Goal: Task Accomplishment & Management: Use online tool/utility

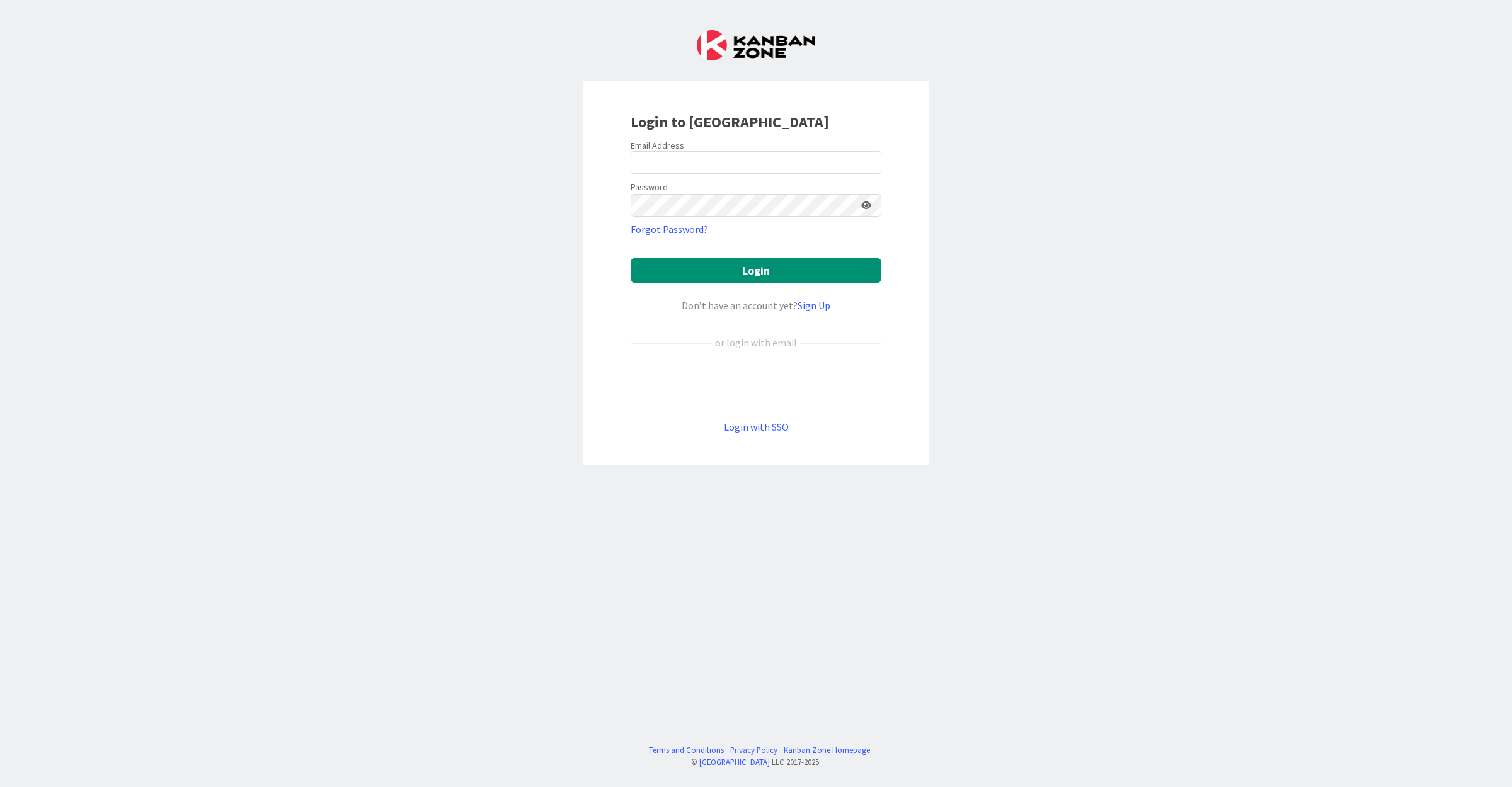
click at [631, 174] on div at bounding box center [631, 174] width 0 height 0
type input "[EMAIL_ADDRESS][DOMAIN_NAME]"
click at [734, 280] on button "Login" at bounding box center [756, 270] width 251 height 25
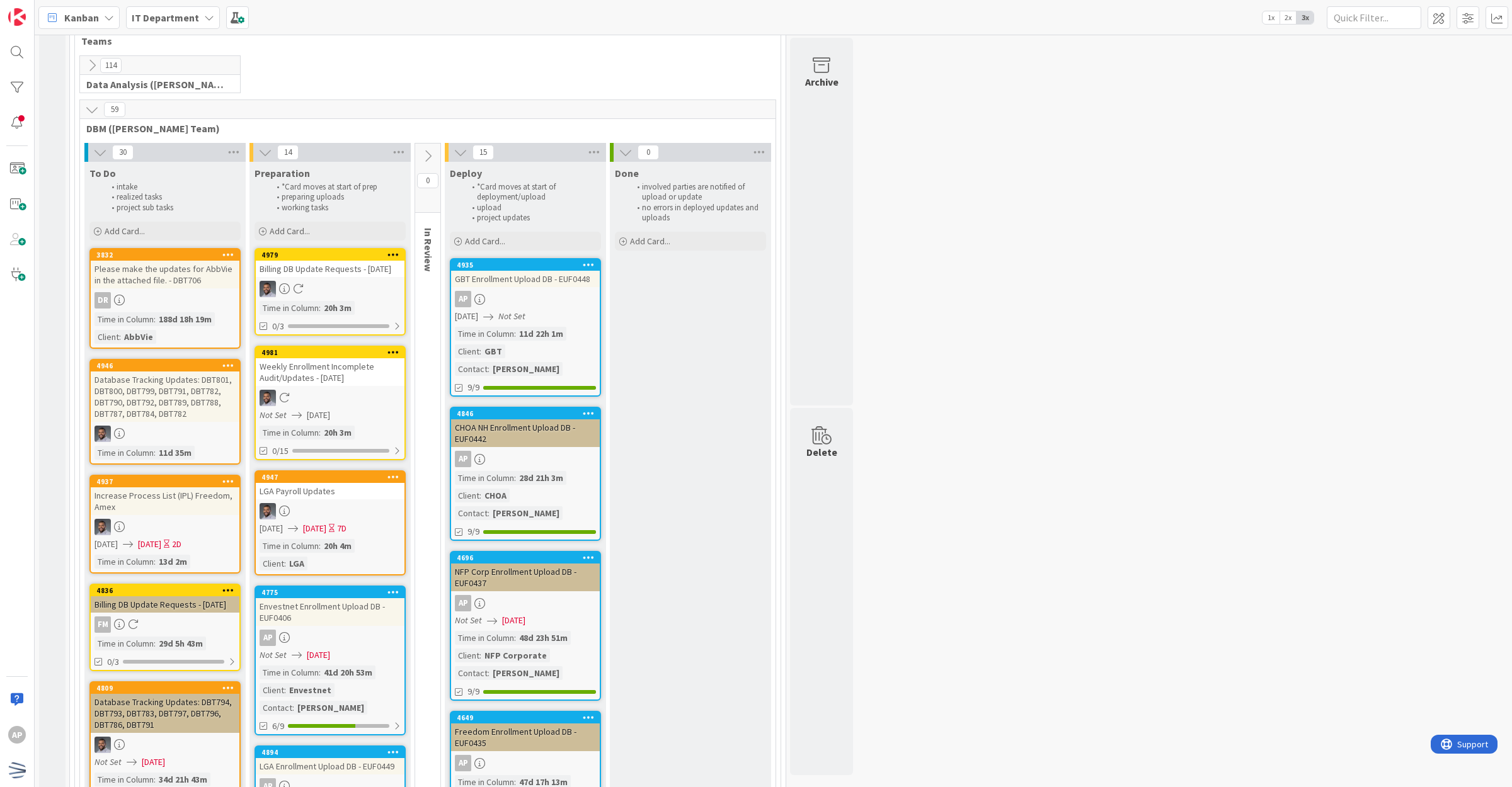
scroll to position [315, 0]
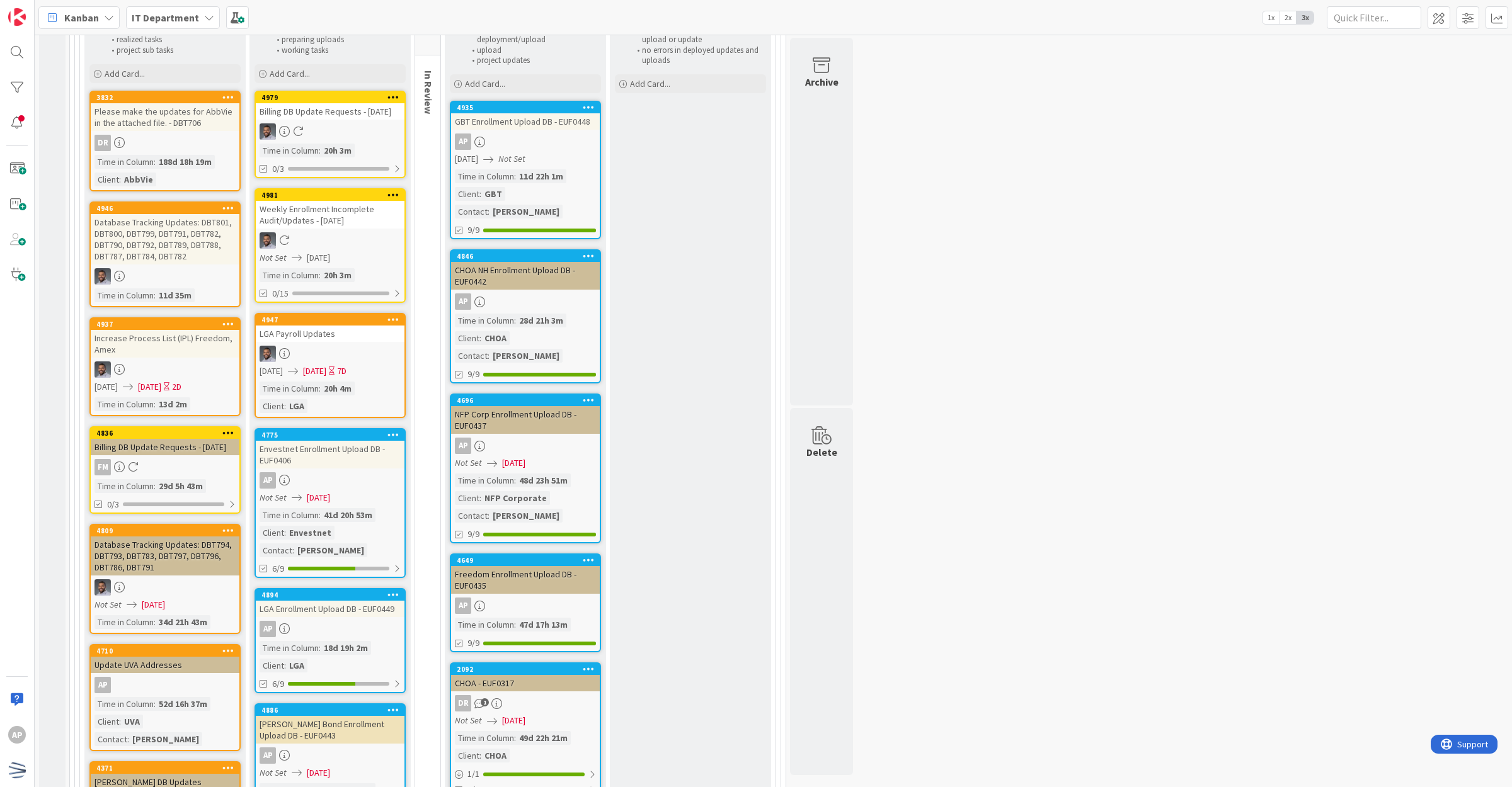
click at [318, 520] on div "Time in Column" at bounding box center [289, 515] width 59 height 14
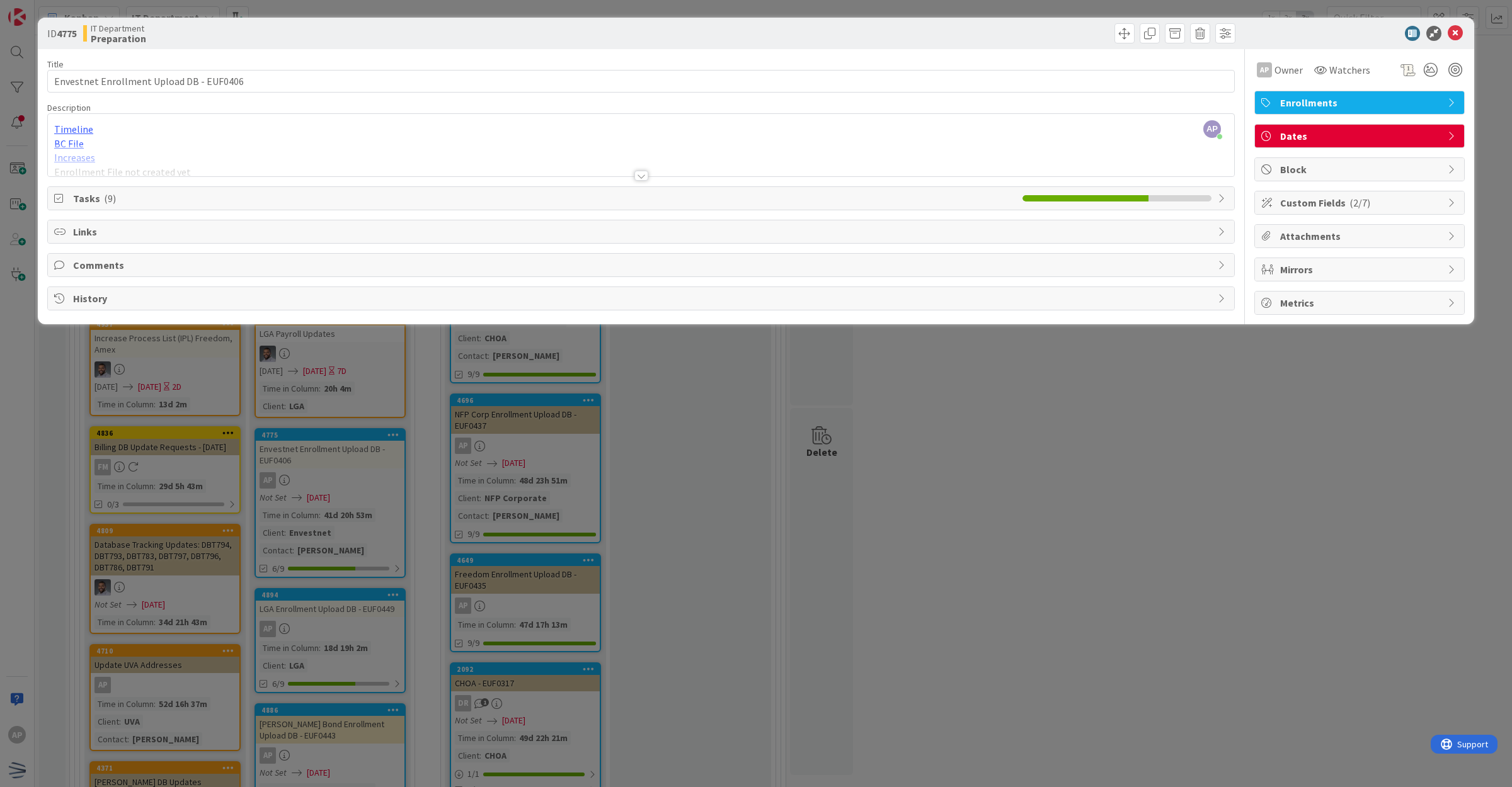
click at [513, 194] on span "Tasks ( 9 )" at bounding box center [544, 198] width 943 height 15
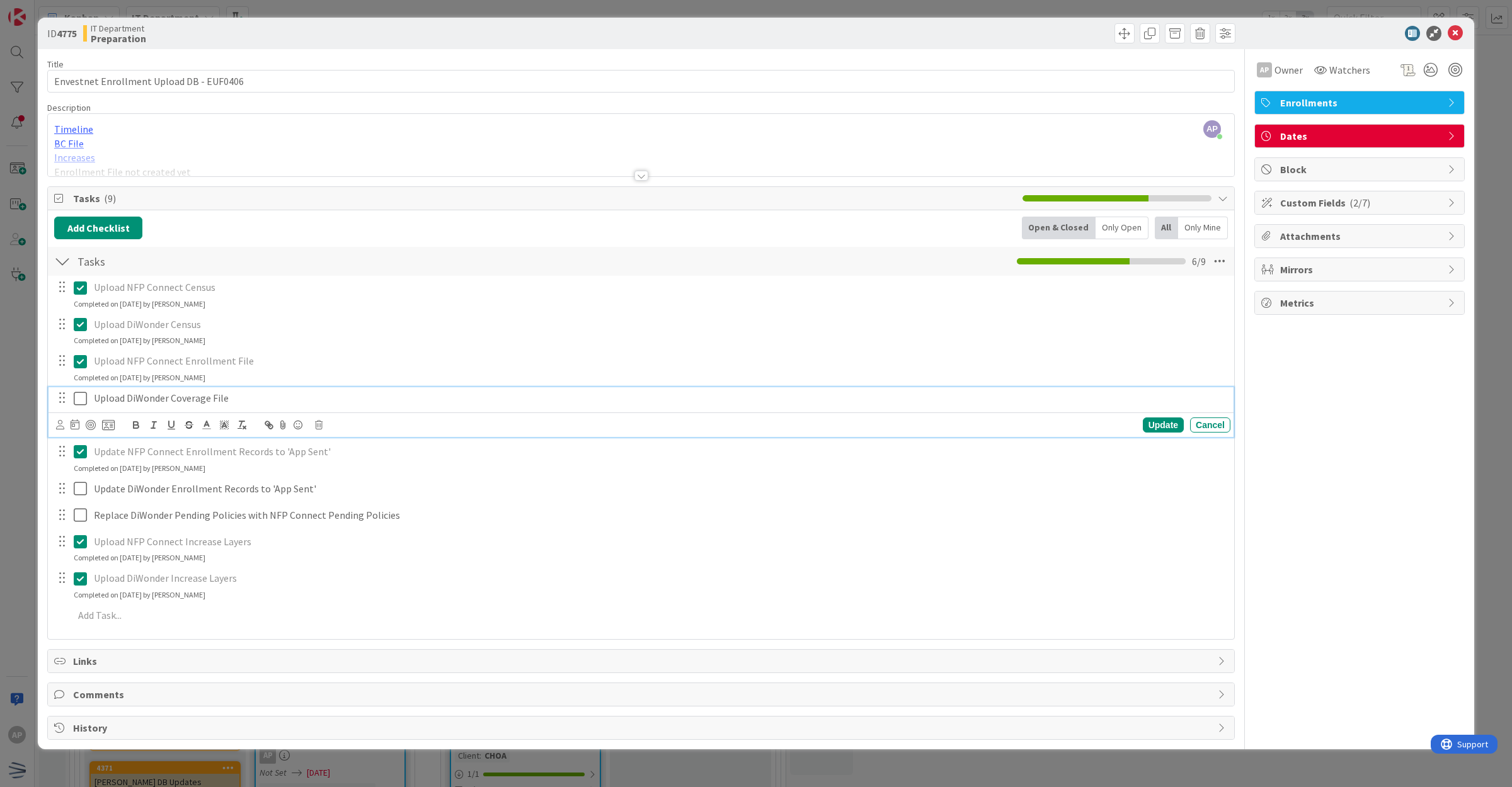
click at [78, 400] on icon at bounding box center [83, 398] width 19 height 15
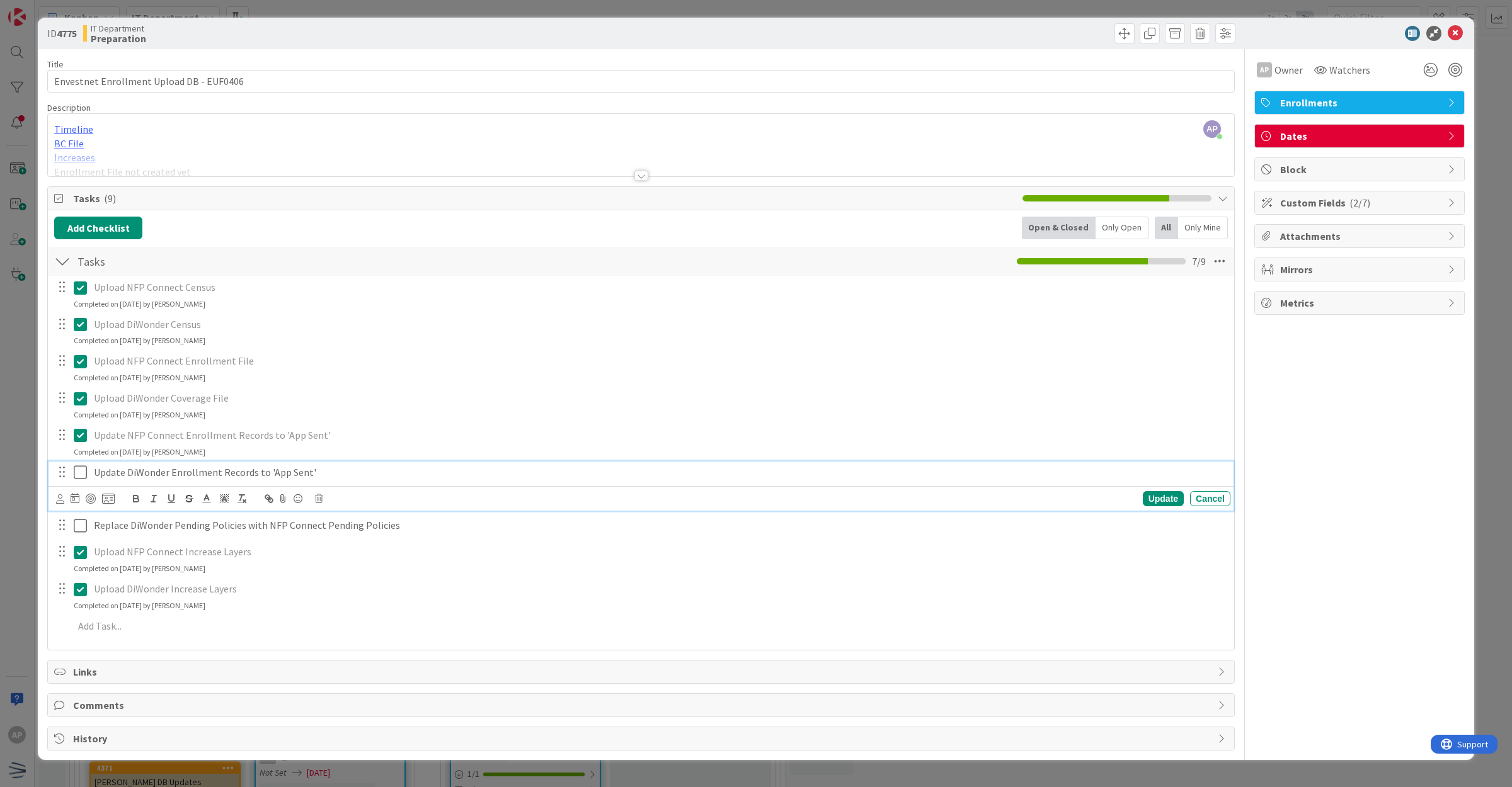
click at [80, 480] on icon at bounding box center [83, 472] width 19 height 15
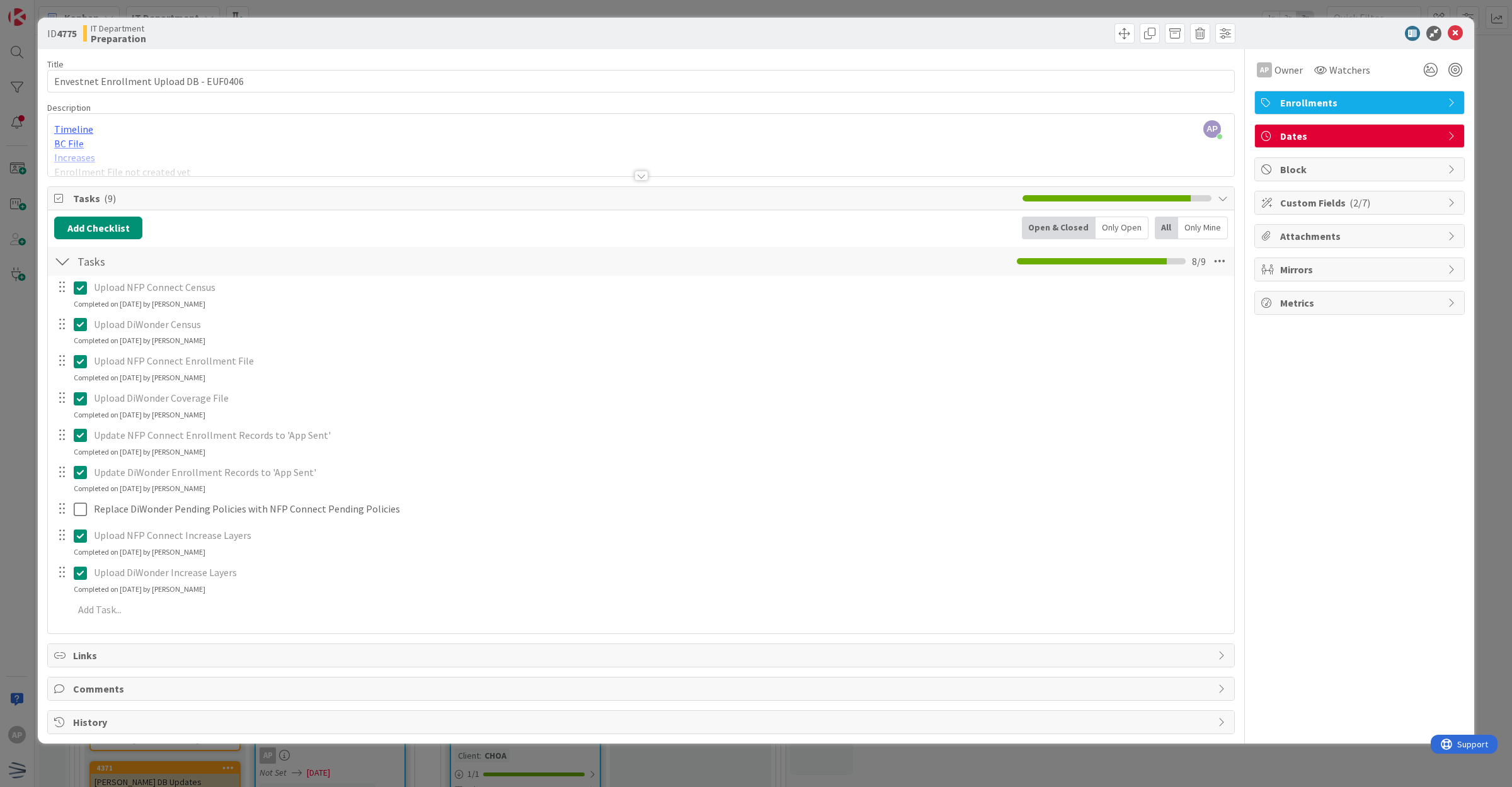
click at [71, 517] on div at bounding box center [71, 509] width 35 height 22
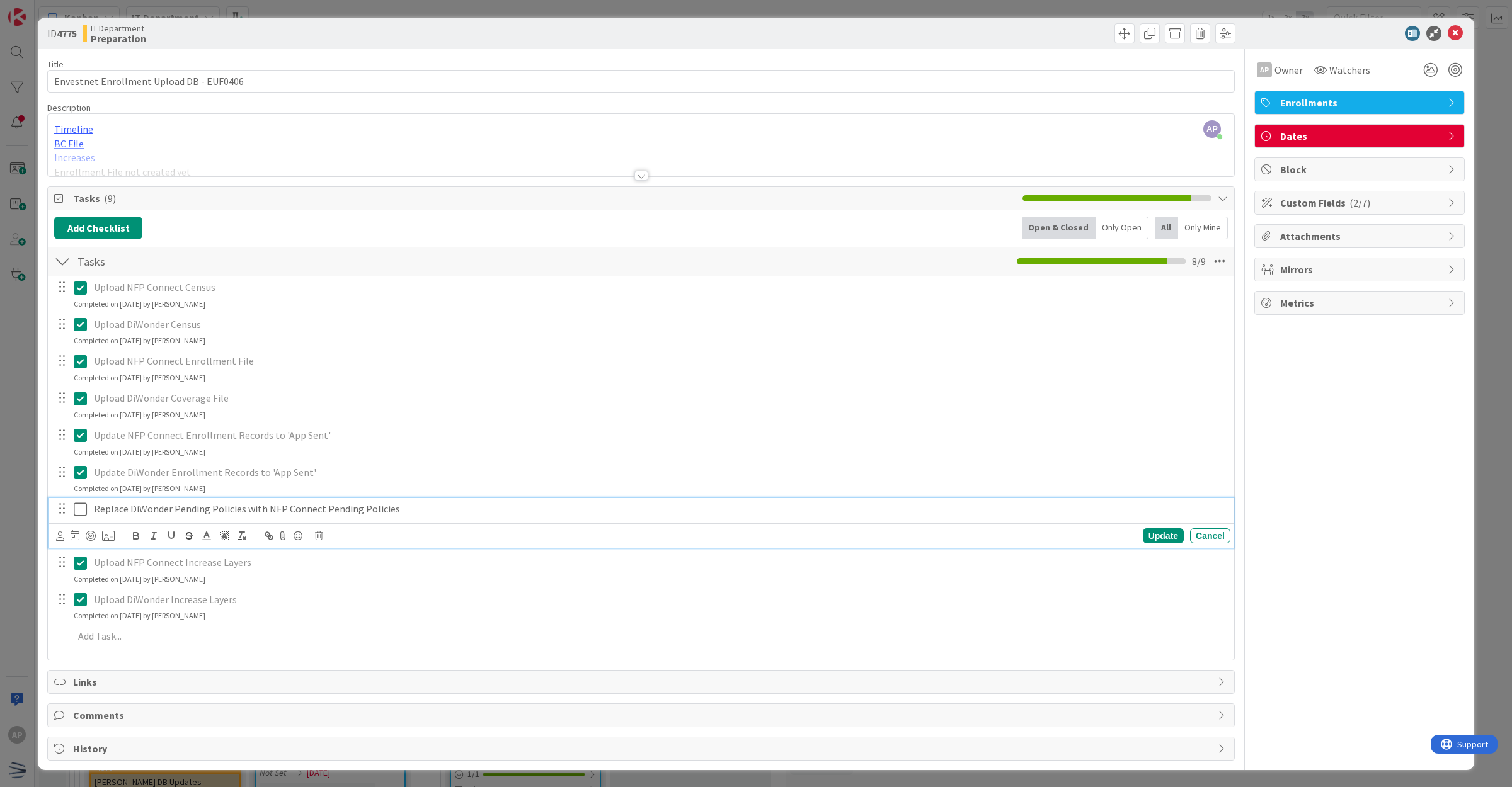
click at [84, 514] on icon at bounding box center [83, 509] width 19 height 15
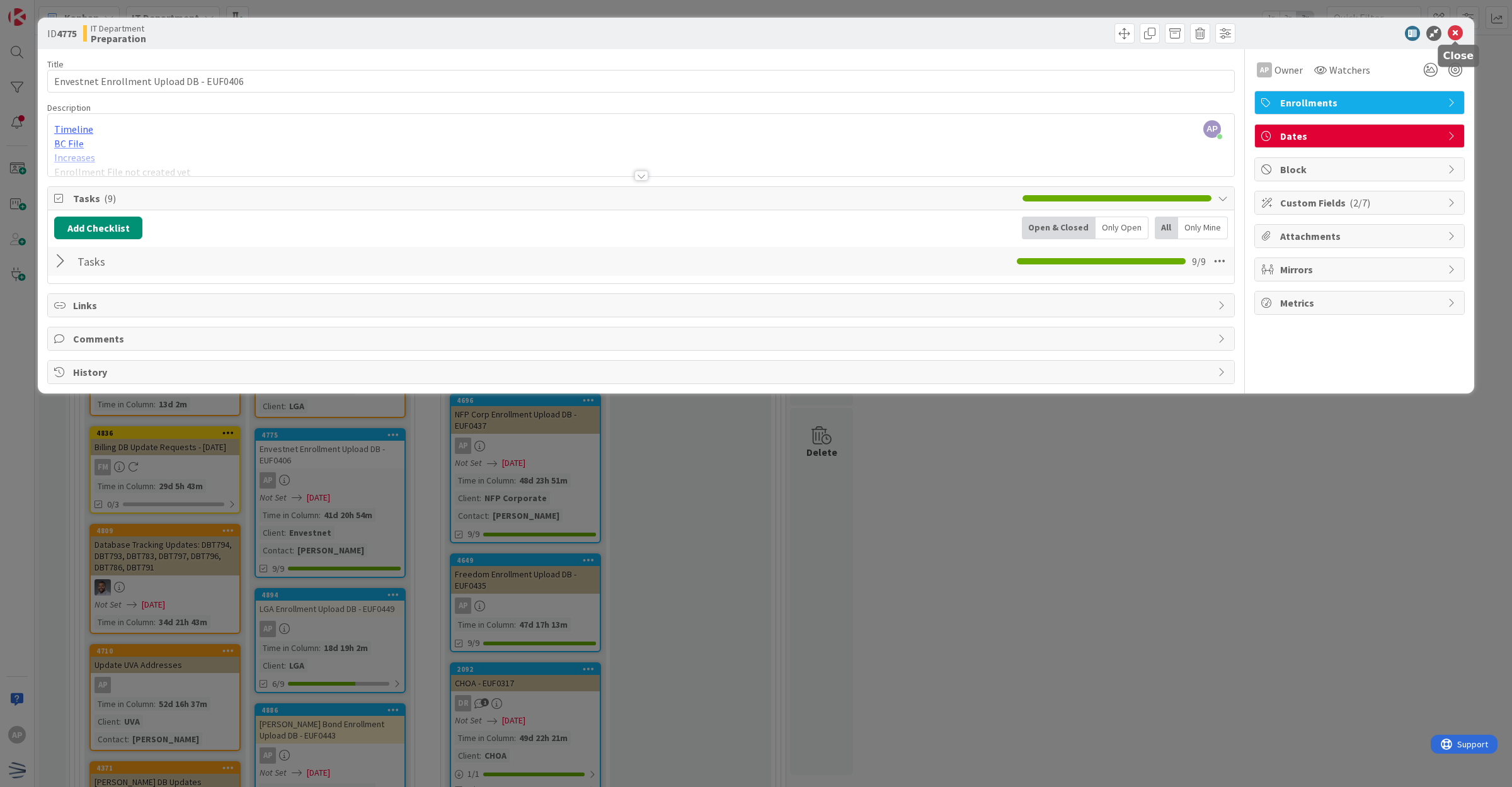
click at [1453, 31] on icon at bounding box center [1455, 33] width 15 height 15
